Goal: Transaction & Acquisition: Purchase product/service

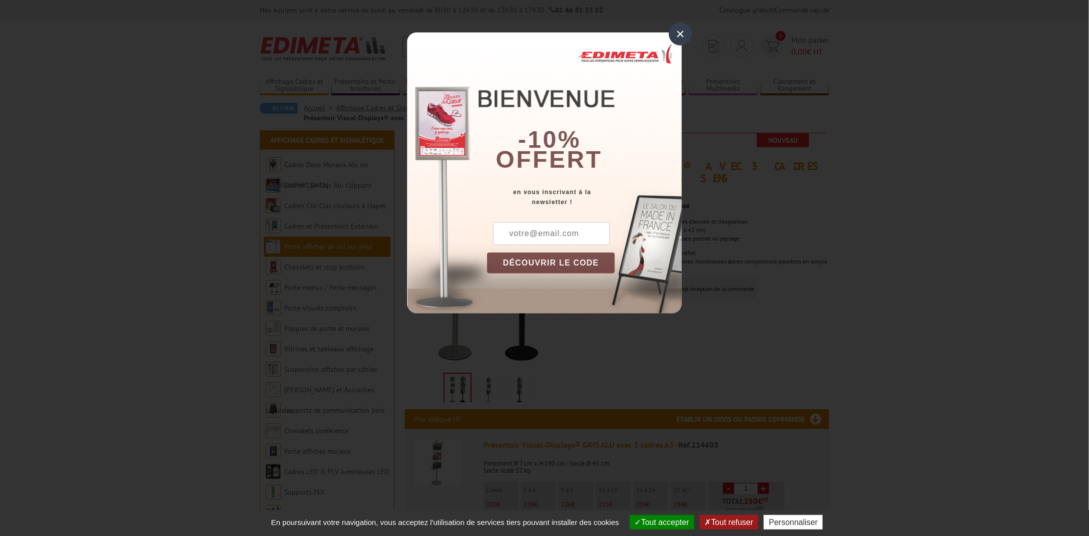
click at [641, 67] on div "-10% offert" at bounding box center [584, 109] width 195 height 135
click at [682, 32] on div "×" at bounding box center [680, 33] width 23 height 23
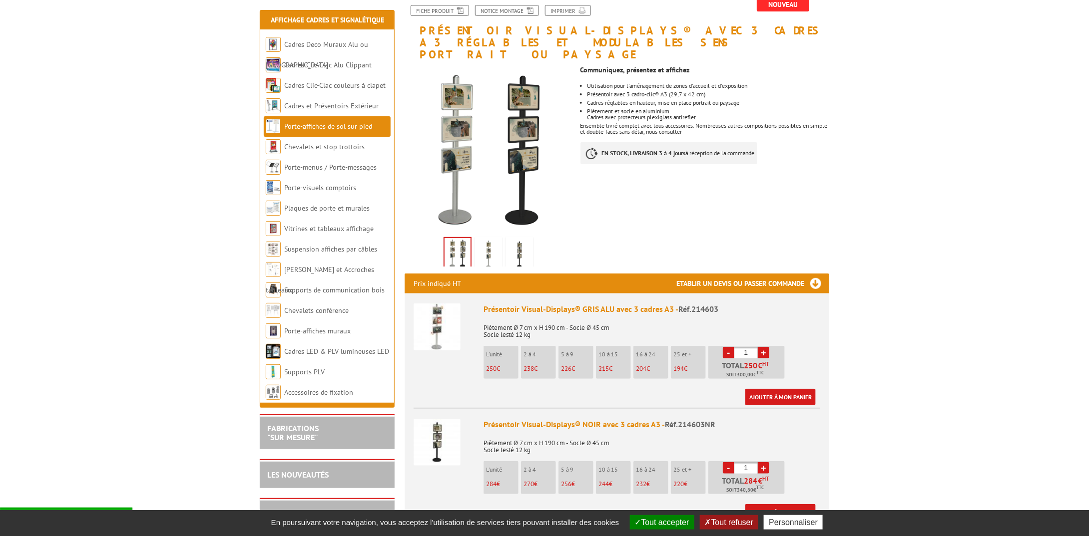
scroll to position [150, 0]
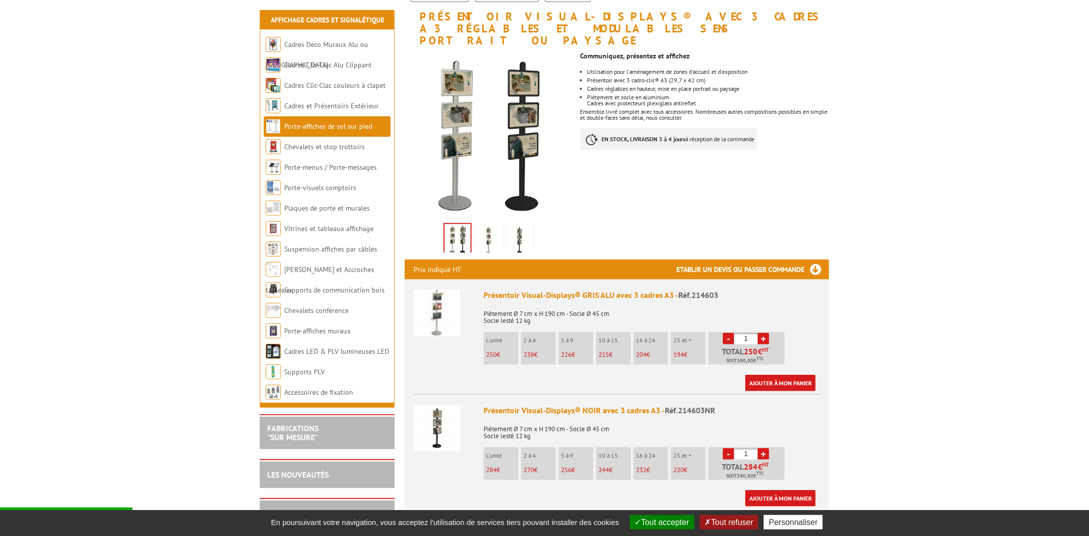
click at [762, 333] on link "+" at bounding box center [763, 338] width 11 height 11
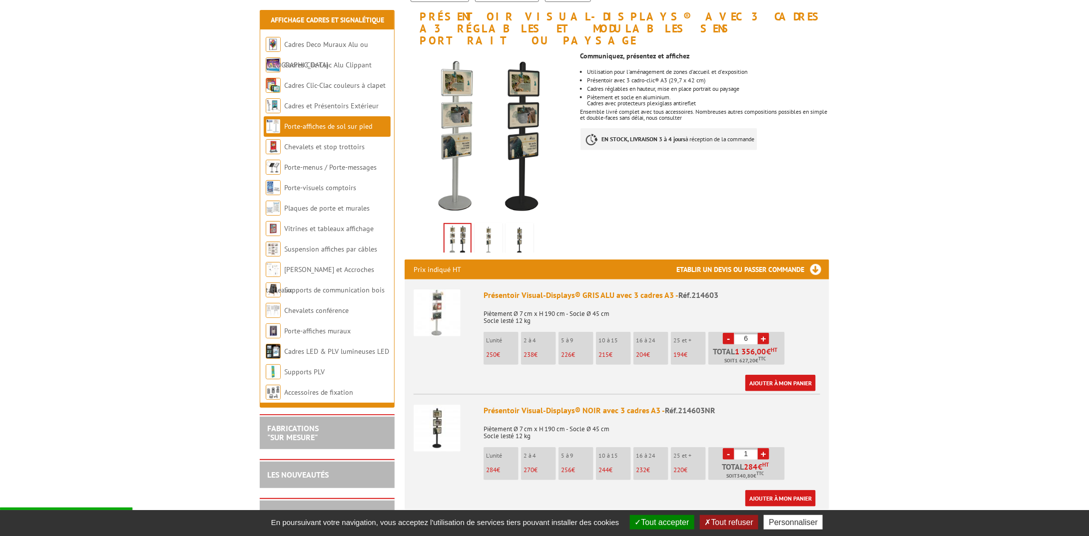
click at [762, 333] on link "+" at bounding box center [763, 338] width 11 height 11
type input "7"
click at [762, 449] on link "+" at bounding box center [763, 454] width 11 height 11
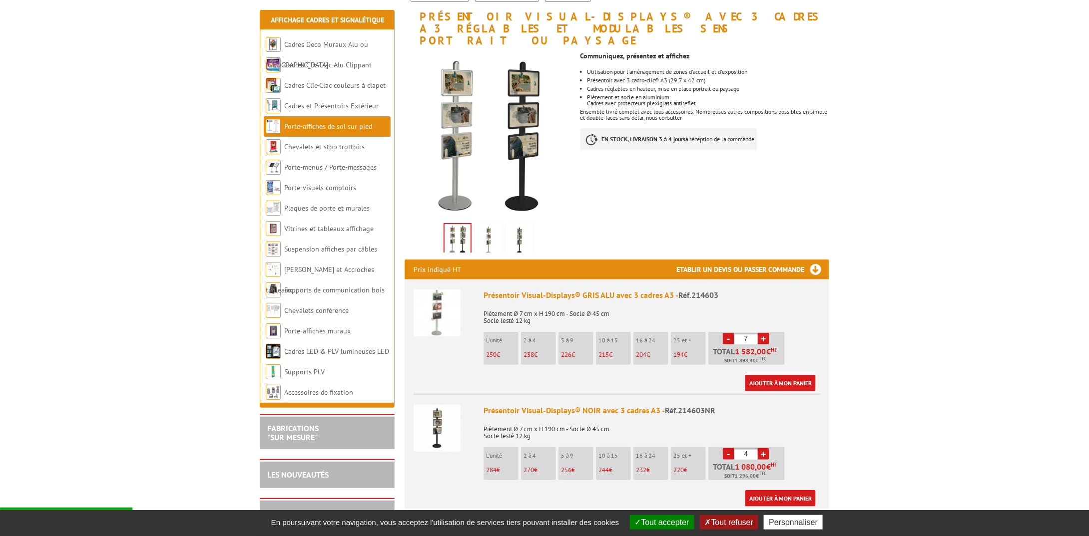
click at [762, 449] on link "+" at bounding box center [763, 454] width 11 height 11
click at [730, 449] on link "-" at bounding box center [728, 454] width 11 height 11
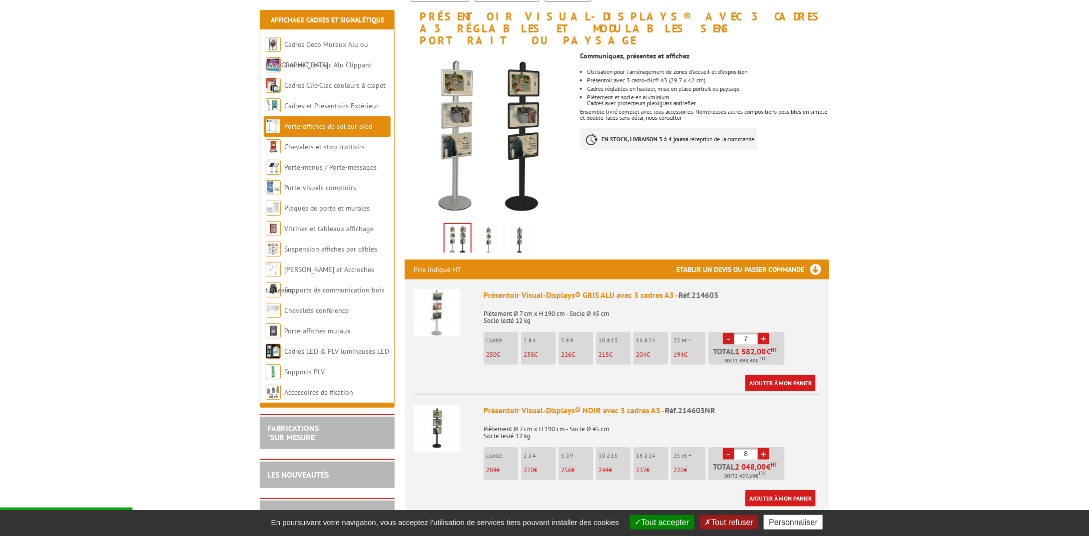
type input "7"
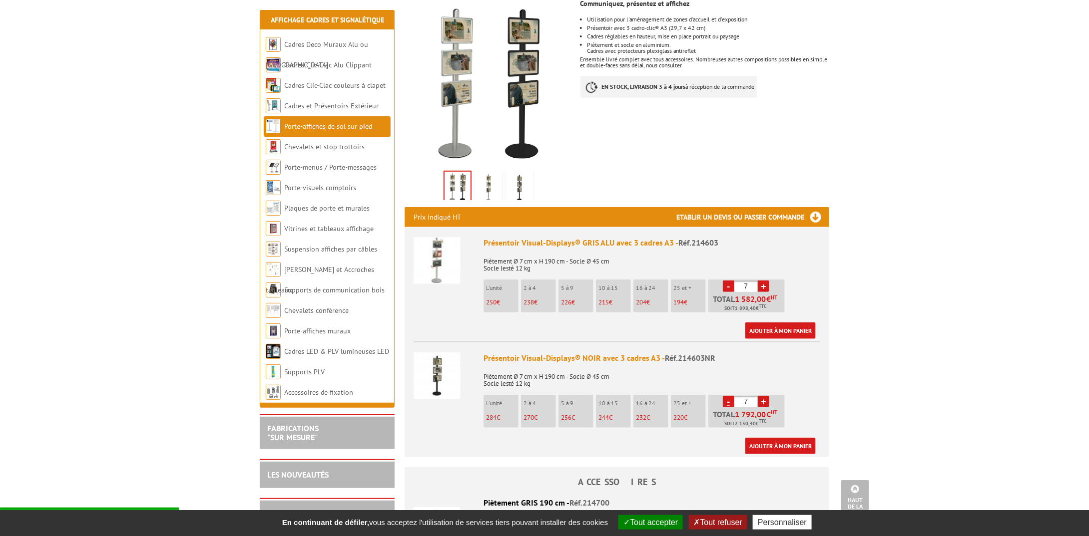
scroll to position [200, 0]
